Goal: Task Accomplishment & Management: Use online tool/utility

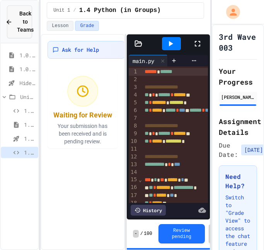
click at [10, 16] on div "Back to Teams" at bounding box center [19, 22] width 28 height 24
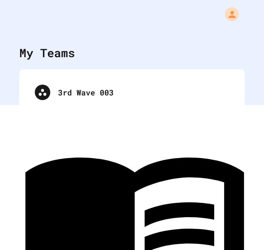
click at [100, 108] on div "3rd Wave 003" at bounding box center [131, 92] width 225 height 46
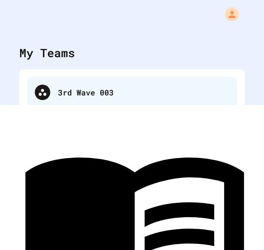
drag, startPoint x: 98, startPoint y: 105, endPoint x: 93, endPoint y: 96, distance: 10.0
click at [97, 102] on div "3rd Wave 003" at bounding box center [132, 92] width 210 height 31
click at [93, 95] on div "3rd Wave 003" at bounding box center [143, 93] width 171 height 12
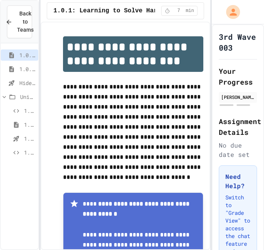
scroll to position [112, 0]
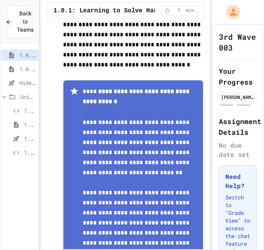
click at [19, 67] on div "1.0.2: Challenge Problem - The Bridge" at bounding box center [19, 68] width 37 height 11
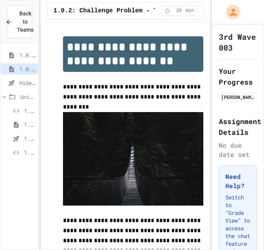
click at [19, 72] on div "1.0.2: Challenge Problem - The Bridge" at bounding box center [19, 68] width 37 height 11
click at [22, 81] on span "Hide and Seek - SUB" at bounding box center [27, 83] width 16 height 8
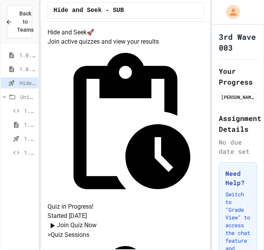
click at [24, 98] on span "Unit 1" at bounding box center [27, 97] width 15 height 8
click at [25, 108] on div "1.0.1: Learning to Solve Hard Problems 1.0.2: Challenge Problem - The Bridge Hi…" at bounding box center [19, 77] width 37 height 62
click at [24, 101] on div "Unit 1" at bounding box center [19, 96] width 37 height 11
click at [23, 110] on div "1.1 Python with Turtle" at bounding box center [19, 110] width 37 height 11
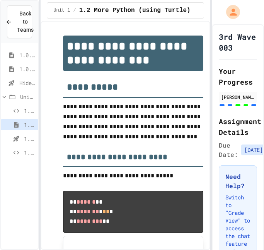
click at [29, 143] on div "1.3 Hide and Seek" at bounding box center [19, 138] width 37 height 11
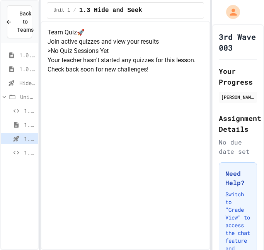
click at [27, 153] on span "1.4 Python (in Groups)" at bounding box center [29, 152] width 11 height 8
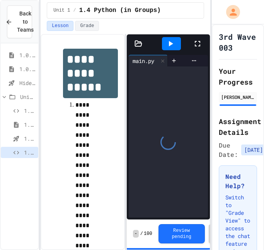
scroll to position [8, 0]
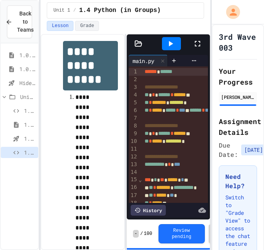
drag, startPoint x: 19, startPoint y: 62, endPoint x: 22, endPoint y: 55, distance: 7.6
click at [20, 57] on div "1.0.1: Learning to Solve Hard Problems" at bounding box center [19, 56] width 37 height 14
click at [22, 55] on span "1.0.1: Learning to Solve Hard Problems" at bounding box center [27, 55] width 16 height 8
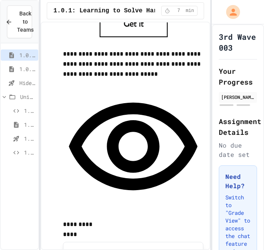
scroll to position [678, 0]
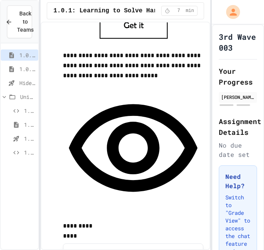
drag, startPoint x: 132, startPoint y: 165, endPoint x: 155, endPoint y: 124, distance: 46.8
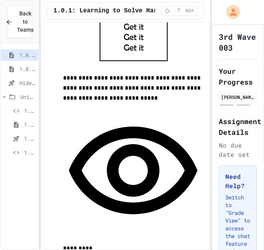
scroll to position [646, 0]
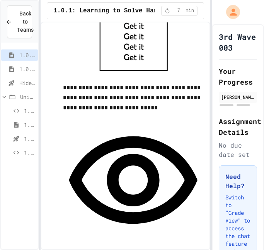
drag, startPoint x: 186, startPoint y: 122, endPoint x: 190, endPoint y: 119, distance: 5.6
click at [187, 117] on div "**********" at bounding box center [133, 192] width 140 height 159
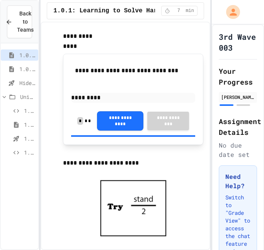
scroll to position [867, 0]
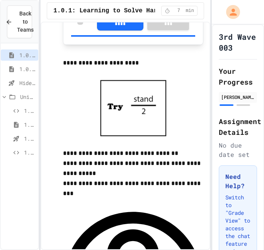
scroll to position [978, 0]
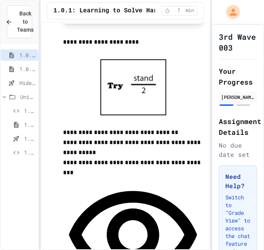
scroll to position [990, 0]
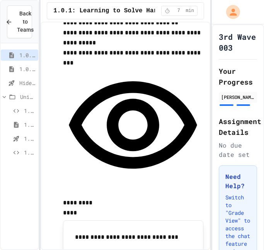
scroll to position [1102, 0]
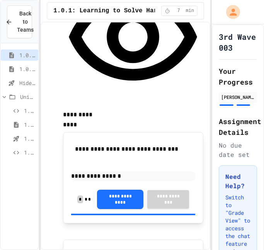
scroll to position [1191, 0]
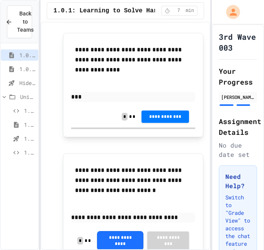
scroll to position [1373, 0]
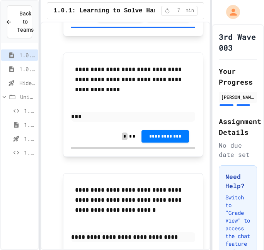
drag, startPoint x: 206, startPoint y: 199, endPoint x: 126, endPoint y: 143, distance: 98.1
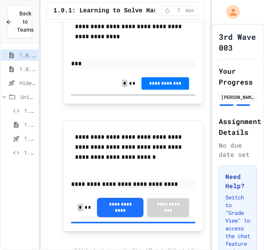
scroll to position [1419, 0]
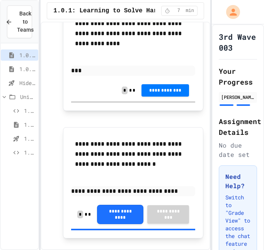
click at [28, 74] on div "1.0.2: Challenge Problem - The Bridge" at bounding box center [19, 68] width 37 height 11
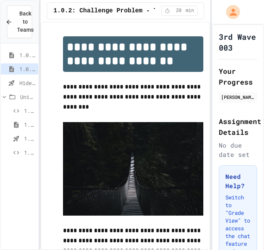
click at [24, 105] on div "1.0.1: Learning to Solve Hard Problems 1.0.2: Challenge Problem - The Bridge Hi…" at bounding box center [19, 104] width 37 height 117
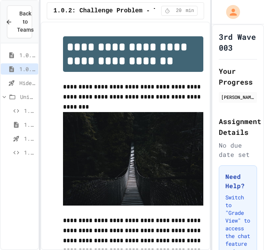
click at [15, 84] on icon at bounding box center [11, 83] width 9 height 7
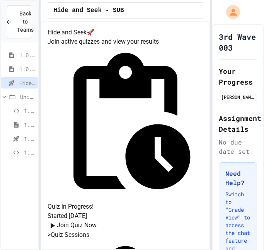
click at [29, 66] on span "1.0.2: Challenge Problem - The Bridge" at bounding box center [27, 69] width 16 height 8
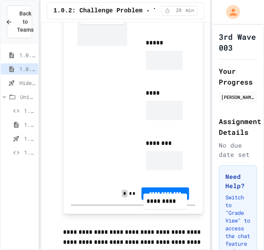
scroll to position [615, 0]
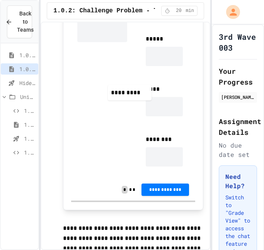
drag, startPoint x: 100, startPoint y: 113, endPoint x: 127, endPoint y: 94, distance: 32.7
click at [127, 94] on div "**********" at bounding box center [101, 50] width 49 height 245
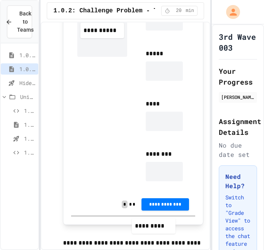
scroll to position [638, 0]
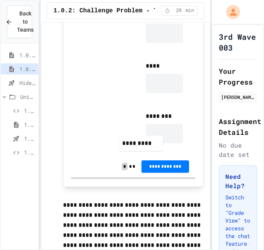
drag, startPoint x: 115, startPoint y: 23, endPoint x: 164, endPoint y: 124, distance: 112.4
click at [158, 130] on div "**********" at bounding box center [133, 26] width 124 height 257
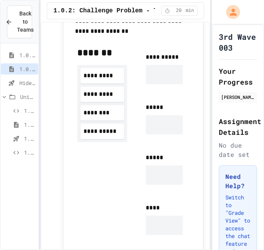
scroll to position [492, 0]
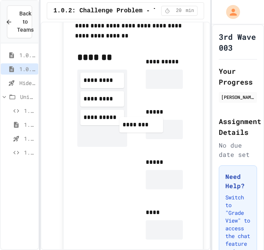
drag, startPoint x: 106, startPoint y: 111, endPoint x: 165, endPoint y: 123, distance: 60.6
click at [165, 123] on div "**********" at bounding box center [133, 181] width 124 height 272
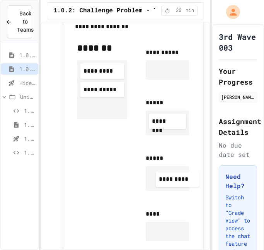
drag, startPoint x: 88, startPoint y: 95, endPoint x: 162, endPoint y: 166, distance: 102.7
click at [164, 172] on div "**********" at bounding box center [133, 172] width 124 height 273
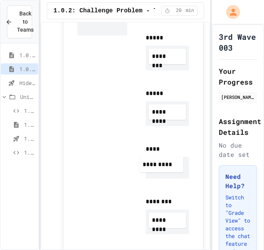
drag, startPoint x: 109, startPoint y: 76, endPoint x: 170, endPoint y: 155, distance: 99.8
click at [169, 163] on div "**********" at bounding box center [133, 109] width 124 height 276
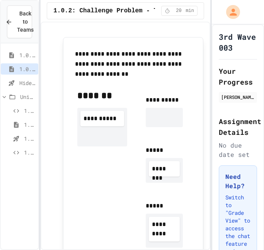
scroll to position [452, 0]
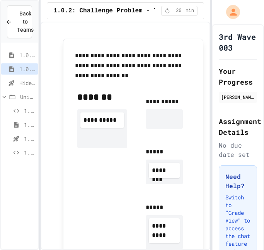
drag, startPoint x: 115, startPoint y: 117, endPoint x: 165, endPoint y: 131, distance: 51.8
click at [165, 131] on div "**********" at bounding box center [133, 238] width 124 height 307
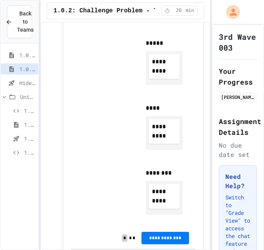
scroll to position [640, 0]
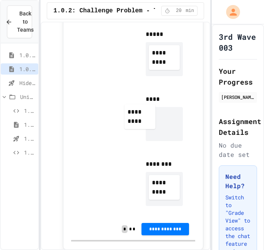
drag, startPoint x: 166, startPoint y: 122, endPoint x: 100, endPoint y: 98, distance: 70.1
click at [100, 98] on div "**********" at bounding box center [133, 57] width 124 height 321
drag, startPoint x: 158, startPoint y: 117, endPoint x: 79, endPoint y: 97, distance: 81.3
click at [79, 97] on div "**********" at bounding box center [133, 57] width 124 height 321
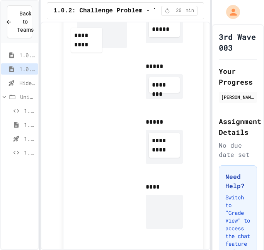
drag, startPoint x: 161, startPoint y: 129, endPoint x: 90, endPoint y: 59, distance: 99.1
click at [90, 59] on div "**********" at bounding box center [133, 145] width 124 height 321
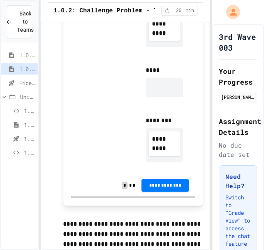
scroll to position [669, 0]
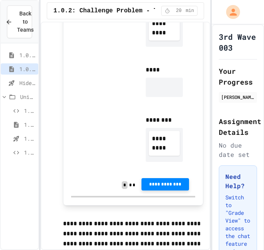
click at [173, 180] on button "**********" at bounding box center [165, 184] width 48 height 12
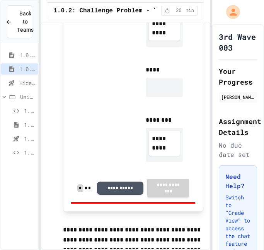
drag, startPoint x: 198, startPoint y: 112, endPoint x: 163, endPoint y: 93, distance: 40.8
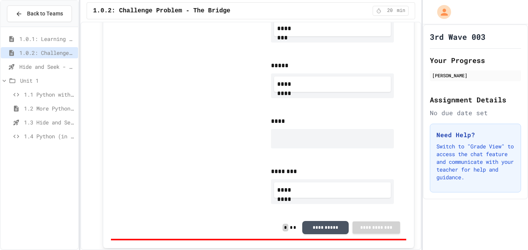
scroll to position [665, 0]
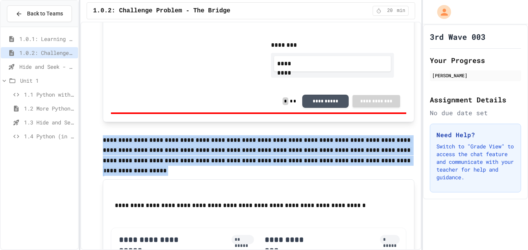
drag, startPoint x: 102, startPoint y: 124, endPoint x: 387, endPoint y: 163, distance: 287.7
click at [263, 164] on p "**********" at bounding box center [259, 150] width 312 height 31
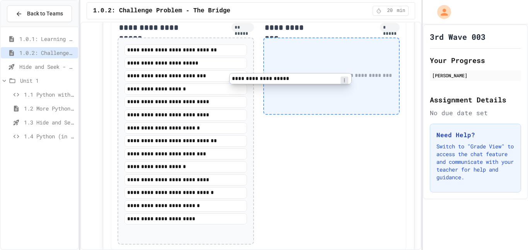
scroll to position [872, 0]
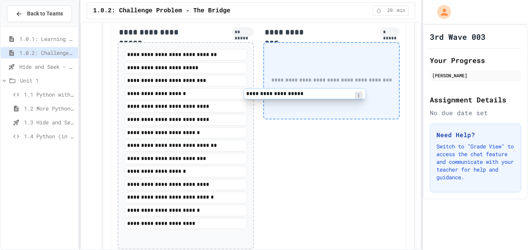
drag, startPoint x: 215, startPoint y: 61, endPoint x: 336, endPoint y: 97, distance: 126.5
click at [263, 97] on div "**********" at bounding box center [258, 138] width 295 height 236
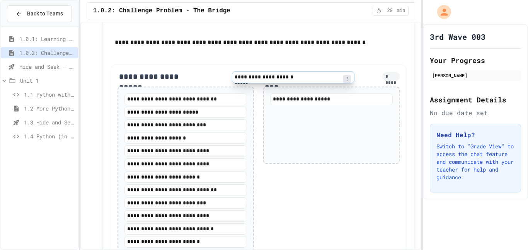
scroll to position [799, 0]
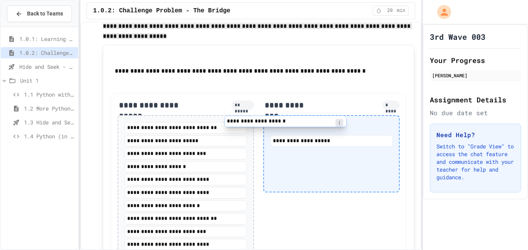
drag, startPoint x: 204, startPoint y: 168, endPoint x: 306, endPoint y: 115, distance: 114.9
click at [263, 115] on div "**********" at bounding box center [258, 204] width 295 height 222
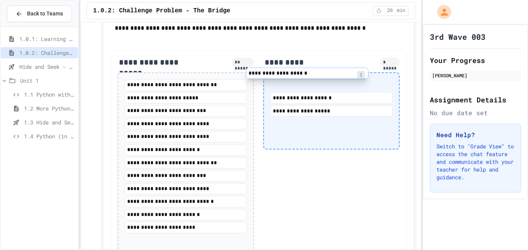
scroll to position [842, 0]
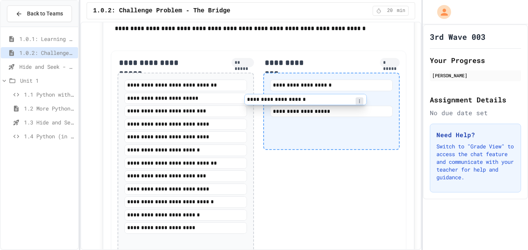
drag, startPoint x: 190, startPoint y: 105, endPoint x: 312, endPoint y: 102, distance: 121.7
click at [263, 102] on div "**********" at bounding box center [258, 156] width 295 height 210
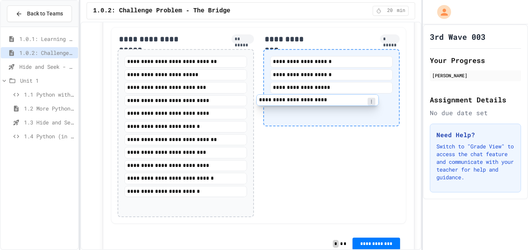
scroll to position [866, 0]
drag, startPoint x: 171, startPoint y: 205, endPoint x: 308, endPoint y: 98, distance: 173.8
click at [263, 98] on div "**********" at bounding box center [258, 125] width 295 height 197
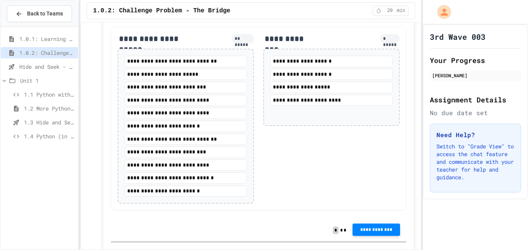
click at [263, 231] on span "**********" at bounding box center [375, 230] width 35 height 6
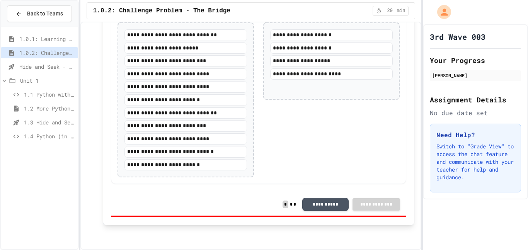
scroll to position [891, 0]
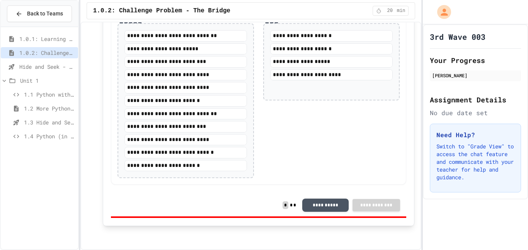
click at [31, 66] on span "Hide and Seek - SUB" at bounding box center [47, 67] width 56 height 8
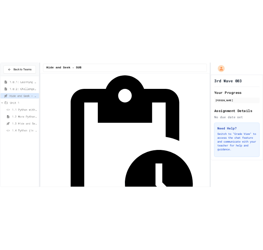
scroll to position [35, 0]
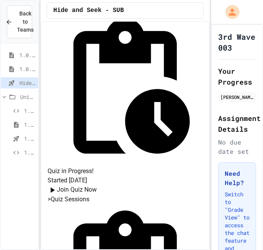
scroll to position [39, 0]
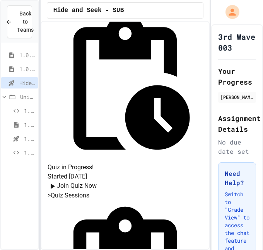
click at [23, 69] on span "1.0.2: Challenge Problem - The Bridge" at bounding box center [27, 69] width 16 height 8
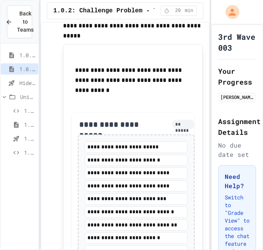
scroll to position [870, 0]
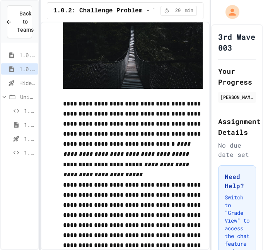
scroll to position [49, 0]
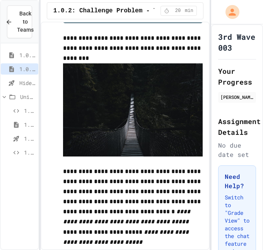
click at [27, 54] on span "1.0.1: Learning to Solve Hard Problems" at bounding box center [27, 55] width 16 height 8
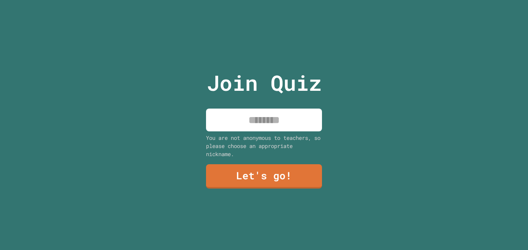
click at [230, 138] on div "You are not anonymous to teachers, so please choose an appropriate nickname." at bounding box center [264, 146] width 116 height 24
click at [227, 126] on input at bounding box center [264, 120] width 116 height 23
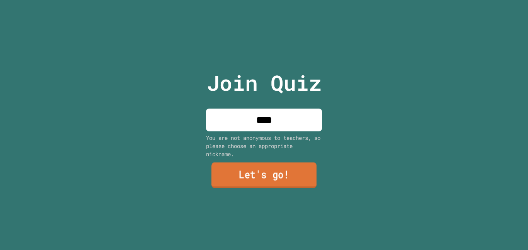
type input "****"
click at [285, 174] on link "Let's go!" at bounding box center [263, 175] width 105 height 25
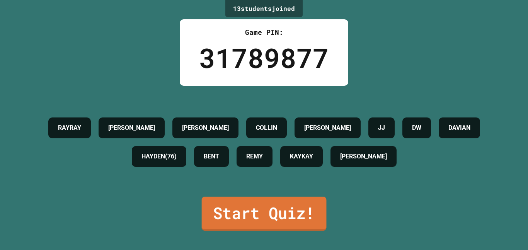
click at [264, 212] on link "Start Quiz!" at bounding box center [264, 214] width 125 height 34
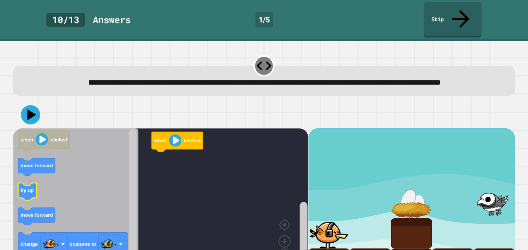
click at [37, 187] on icon "Blockly Workspace" at bounding box center [75, 203] width 125 height 150
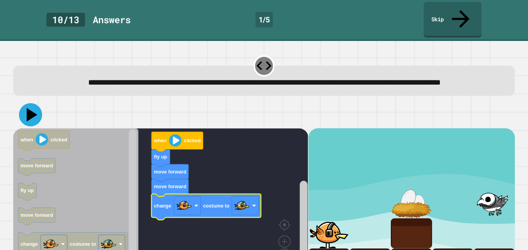
click at [35, 113] on icon at bounding box center [30, 114] width 23 height 23
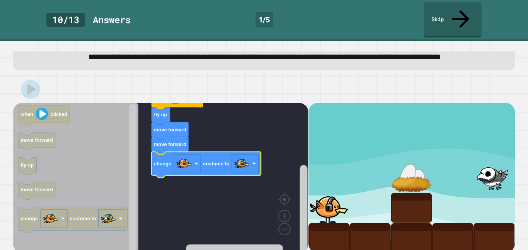
scroll to position [26, 0]
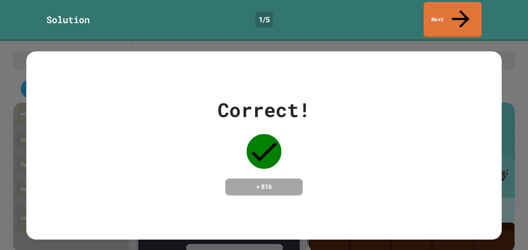
click at [227, 164] on div "Correct! + 816" at bounding box center [263, 145] width 93 height 100
click at [230, 178] on div "+ 816" at bounding box center [263, 186] width 77 height 17
drag, startPoint x: 243, startPoint y: 152, endPoint x: 265, endPoint y: 137, distance: 26.7
click at [265, 137] on div "Correct! + 816" at bounding box center [263, 145] width 93 height 100
click at [265, 137] on icon at bounding box center [263, 151] width 35 height 35
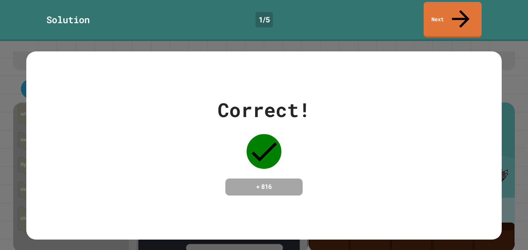
click at [268, 136] on icon at bounding box center [263, 151] width 35 height 35
drag, startPoint x: 268, startPoint y: 136, endPoint x: 275, endPoint y: 148, distance: 14.0
click at [275, 148] on icon at bounding box center [263, 151] width 35 height 35
click at [278, 161] on div "Correct! + 816" at bounding box center [263, 145] width 93 height 100
drag, startPoint x: 278, startPoint y: 161, endPoint x: 278, endPoint y: 165, distance: 4.6
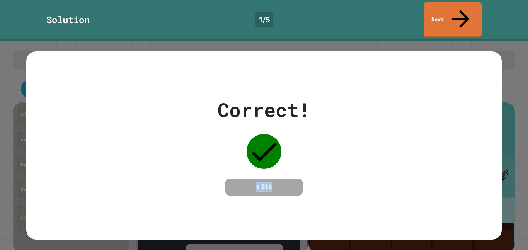
click at [278, 165] on div "Correct! + 816" at bounding box center [263, 145] width 93 height 100
click at [296, 178] on div "+ 816" at bounding box center [263, 186] width 77 height 17
click at [268, 182] on h4 "+ 816" at bounding box center [264, 186] width 62 height 9
click at [269, 182] on h4 "+ 816" at bounding box center [264, 186] width 62 height 9
drag, startPoint x: 277, startPoint y: 183, endPoint x: 277, endPoint y: 193, distance: 10.4
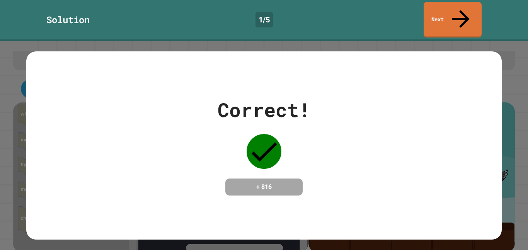
click at [277, 193] on div "Correct! + 816" at bounding box center [263, 145] width 475 height 188
drag, startPoint x: 271, startPoint y: 178, endPoint x: 273, endPoint y: 202, distance: 24.4
click at [273, 202] on div "Correct! + 816" at bounding box center [263, 145] width 475 height 188
drag, startPoint x: 260, startPoint y: 175, endPoint x: 264, endPoint y: 188, distance: 14.2
click at [264, 188] on div "+ 816" at bounding box center [263, 186] width 77 height 17
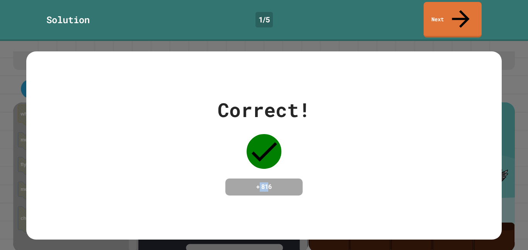
drag, startPoint x: 255, startPoint y: 180, endPoint x: 270, endPoint y: 177, distance: 15.4
click at [270, 182] on h4 "+ 816" at bounding box center [264, 186] width 62 height 9
drag, startPoint x: 243, startPoint y: 171, endPoint x: 262, endPoint y: 180, distance: 20.7
click at [252, 182] on h4 "+ 816" at bounding box center [264, 186] width 62 height 9
drag, startPoint x: 262, startPoint y: 180, endPoint x: 260, endPoint y: 172, distance: 8.3
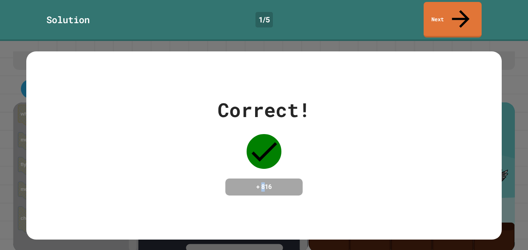
click at [263, 182] on h4 "+ 816" at bounding box center [264, 186] width 62 height 9
drag, startPoint x: 439, startPoint y: 2, endPoint x: 443, endPoint y: 4, distance: 4.2
click at [442, 4] on link "Next" at bounding box center [452, 18] width 58 height 37
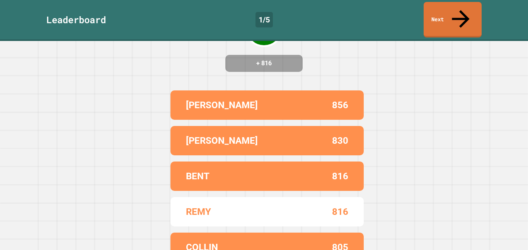
scroll to position [81, 0]
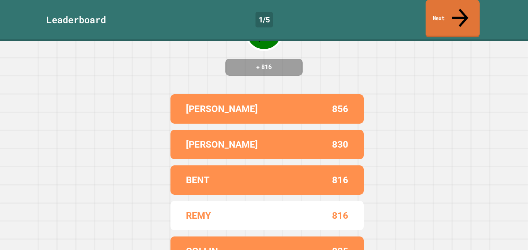
click at [461, 7] on icon at bounding box center [460, 17] width 24 height 27
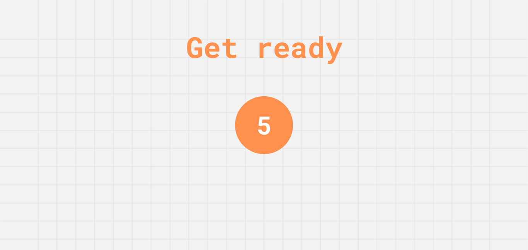
scroll to position [0, 0]
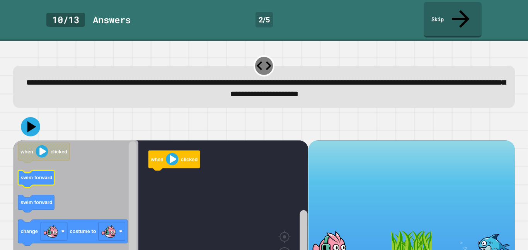
click at [43, 170] on g "swim forward" at bounding box center [36, 178] width 36 height 17
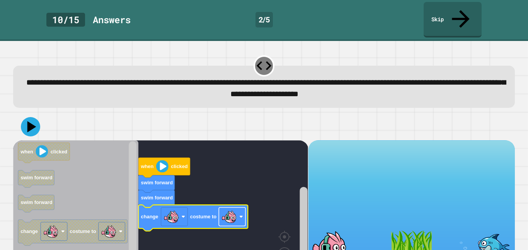
click at [228, 209] on image "Blockly Workspace" at bounding box center [228, 216] width 15 height 15
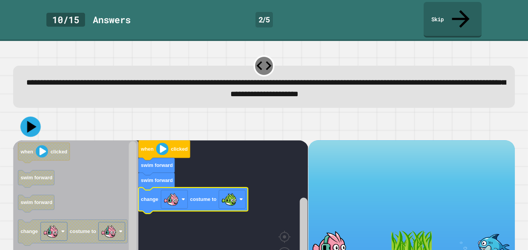
drag, startPoint x: 20, startPoint y: 101, endPoint x: 27, endPoint y: 103, distance: 7.8
click at [24, 113] on div at bounding box center [263, 126] width 501 height 27
click at [32, 115] on icon at bounding box center [30, 126] width 23 height 23
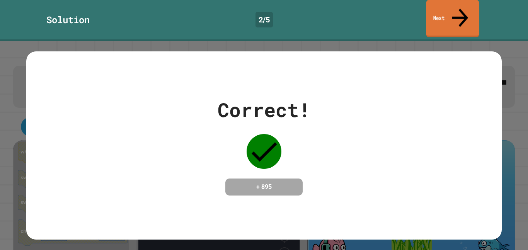
click at [460, 2] on link "Next" at bounding box center [452, 18] width 53 height 37
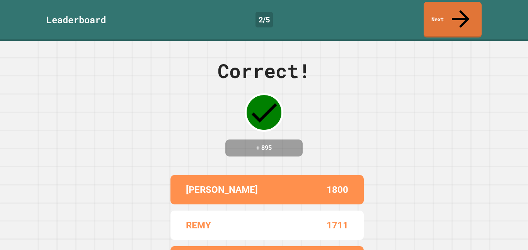
click at [455, 20] on div "Leaderboard 2 / 5 Next" at bounding box center [264, 20] width 528 height 41
click at [452, 10] on link "Next" at bounding box center [452, 19] width 58 height 37
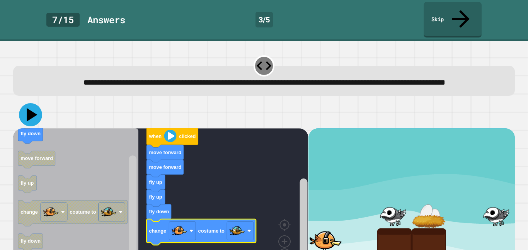
click at [39, 110] on button at bounding box center [30, 114] width 23 height 23
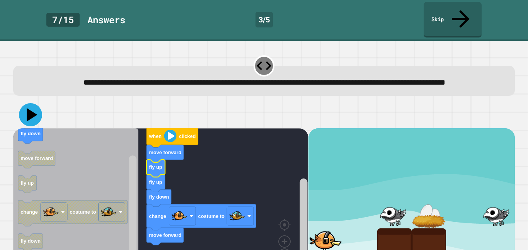
click at [30, 111] on icon at bounding box center [32, 115] width 11 height 14
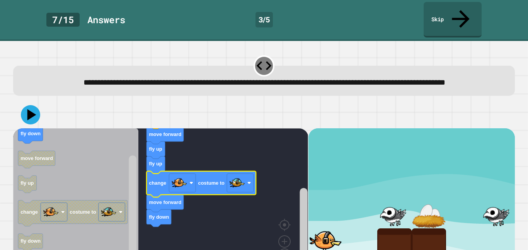
click at [38, 103] on div at bounding box center [263, 114] width 501 height 27
click at [37, 103] on div at bounding box center [263, 114] width 501 height 27
click at [36, 104] on icon at bounding box center [30, 114] width 23 height 23
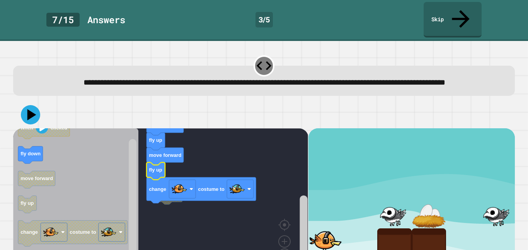
click at [158, 207] on rect "Blockly Workspace" at bounding box center [160, 203] width 295 height 150
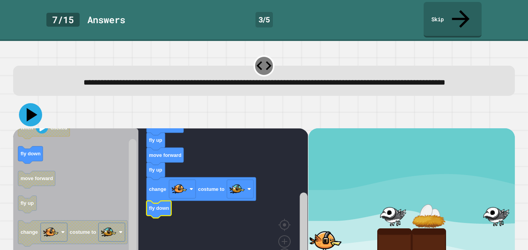
click at [28, 104] on icon at bounding box center [30, 114] width 23 height 23
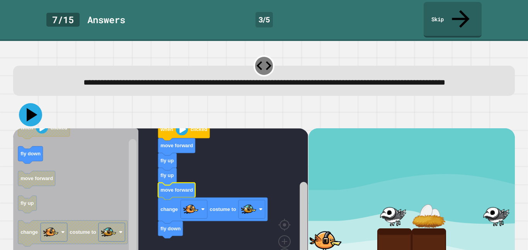
click at [33, 108] on icon at bounding box center [32, 115] width 11 height 14
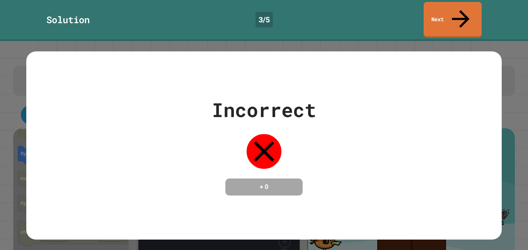
click at [67, 95] on div "Incorrect + 0" at bounding box center [263, 145] width 475 height 100
click at [44, 51] on div "Incorrect + 0" at bounding box center [263, 145] width 475 height 188
click at [439, 7] on link "Next" at bounding box center [452, 18] width 59 height 37
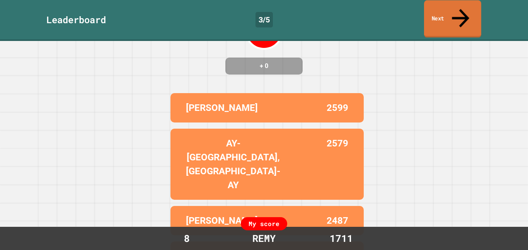
scroll to position [88, 0]
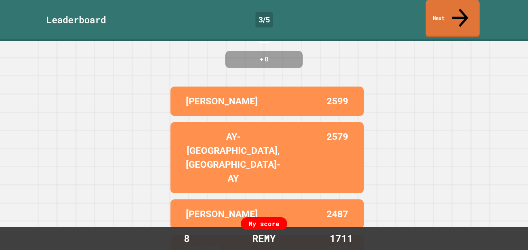
click at [432, 7] on link "Next" at bounding box center [452, 18] width 54 height 37
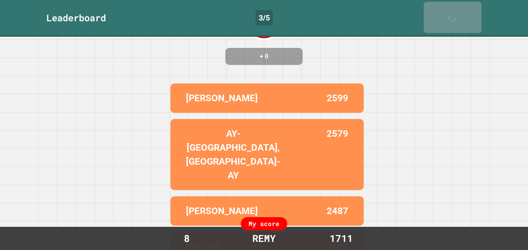
scroll to position [0, 0]
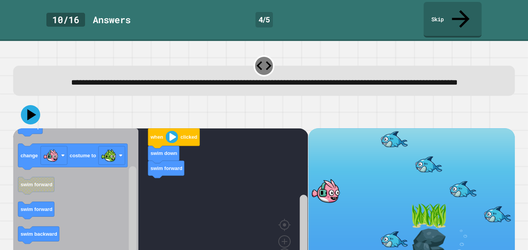
click at [83, 206] on icon "Blockly Workspace" at bounding box center [75, 203] width 125 height 150
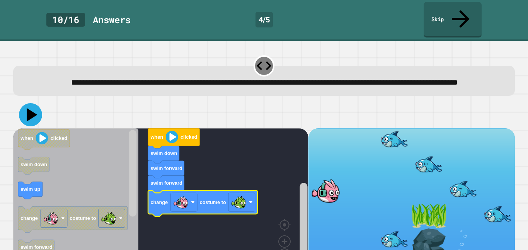
click at [31, 110] on icon at bounding box center [30, 114] width 23 height 23
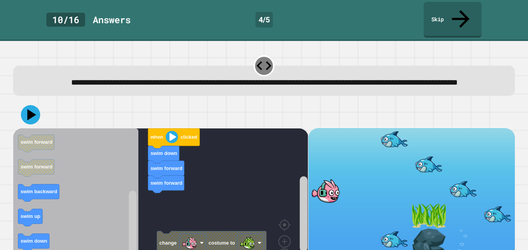
click at [75, 212] on icon "Blockly Workspace" at bounding box center [75, 203] width 125 height 150
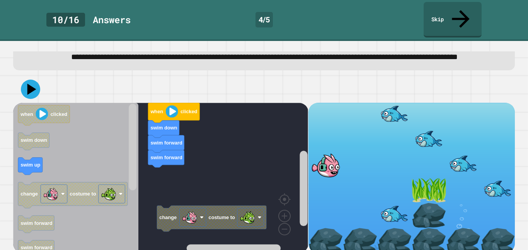
scroll to position [26, 0]
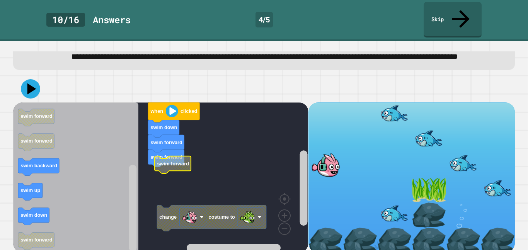
click at [168, 171] on rect "Blockly Workspace" at bounding box center [160, 177] width 295 height 150
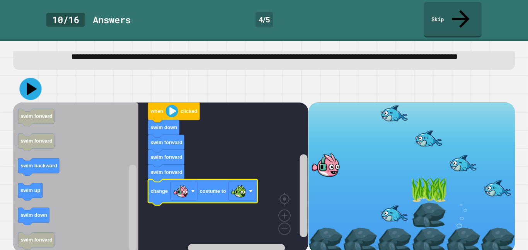
click at [29, 82] on icon at bounding box center [32, 88] width 10 height 13
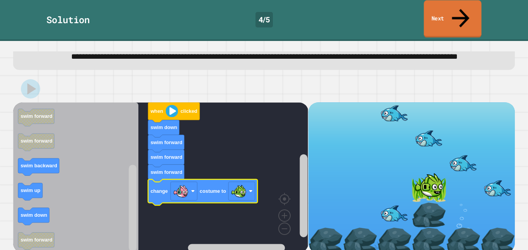
click at [436, 15] on link "Next" at bounding box center [453, 18] width 58 height 37
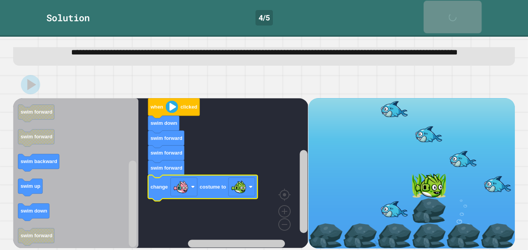
scroll to position [25, 0]
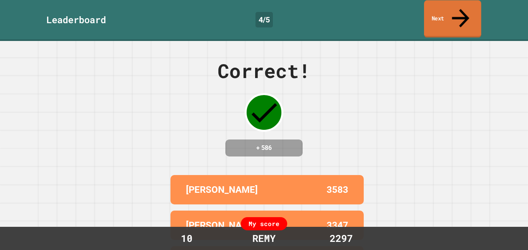
click at [458, 7] on icon at bounding box center [460, 17] width 26 height 27
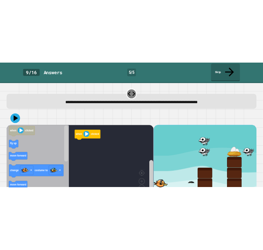
scroll to position [4, 0]
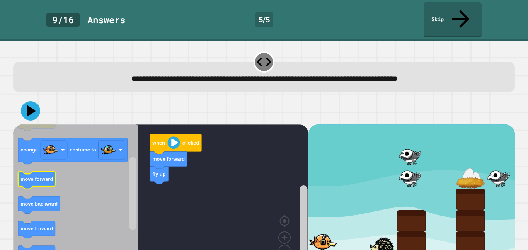
click at [48, 176] on text "move forward" at bounding box center [36, 179] width 32 height 6
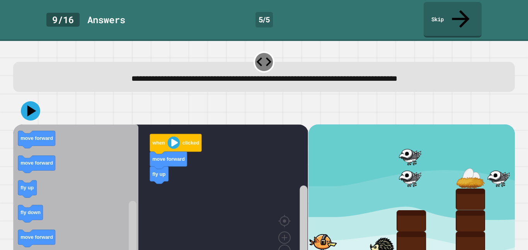
click at [21, 244] on icon "when clicked fly up move forward change costume to move forward move backward m…" at bounding box center [75, 199] width 125 height 150
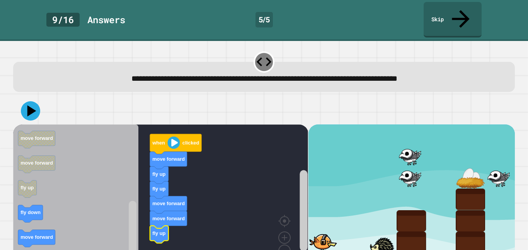
click at [59, 222] on icon "Blockly Workspace" at bounding box center [75, 199] width 125 height 150
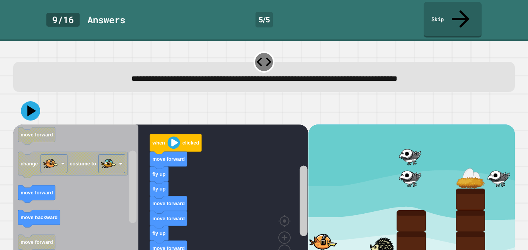
click at [41, 102] on div at bounding box center [263, 110] width 501 height 27
click at [29, 104] on icon at bounding box center [32, 111] width 11 height 14
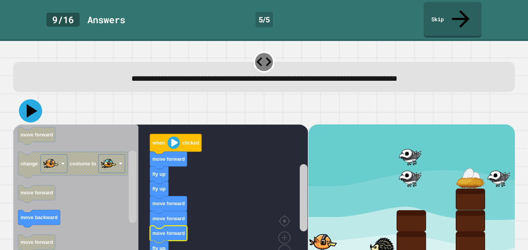
click at [32, 99] on icon at bounding box center [30, 110] width 23 height 23
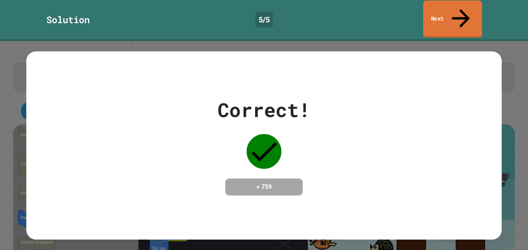
click at [445, 5] on link "Next" at bounding box center [452, 18] width 59 height 37
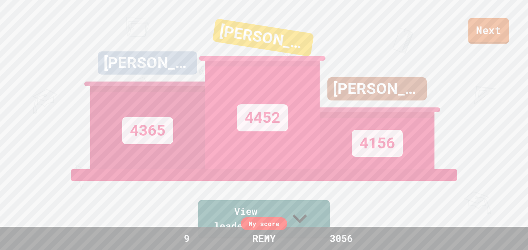
click at [479, 22] on link "Next" at bounding box center [488, 30] width 41 height 25
